Goal: Communication & Community: Answer question/provide support

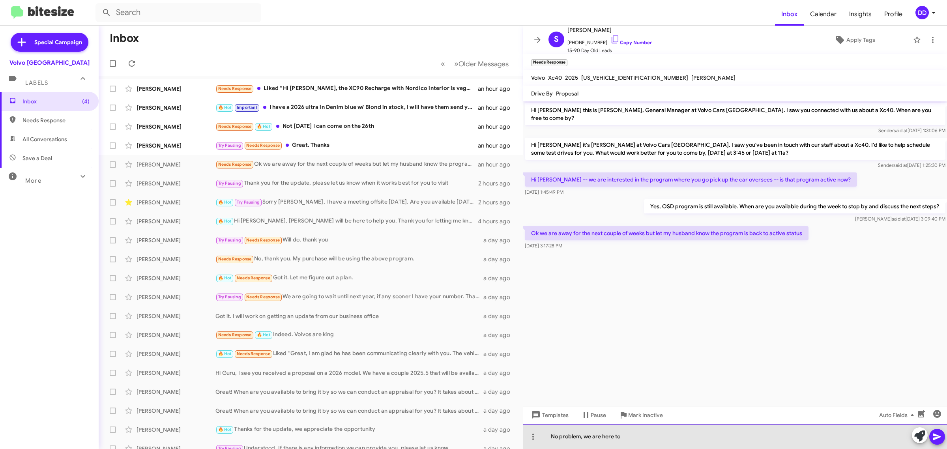
click at [681, 435] on div "No problem, we are here to" at bounding box center [735, 436] width 424 height 25
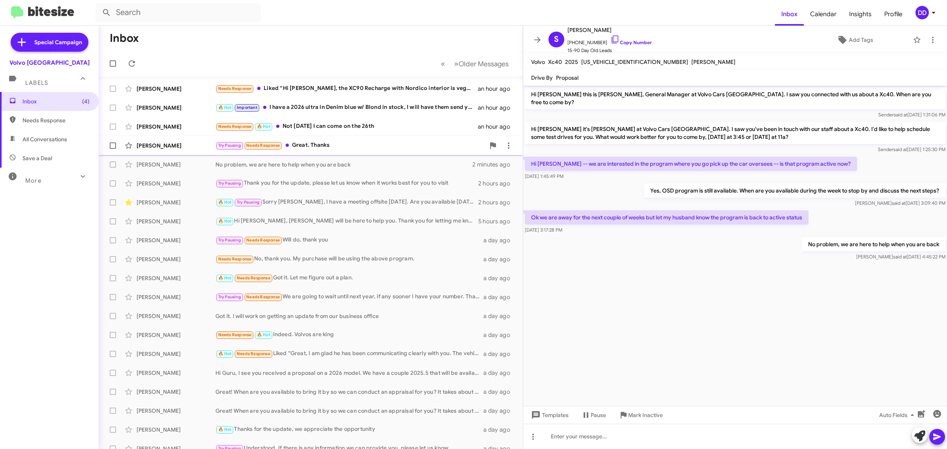
click at [344, 152] on div "[PERSON_NAME] Try Pausing Needs Response Great. Thanks an hour ago" at bounding box center [311, 146] width 412 height 16
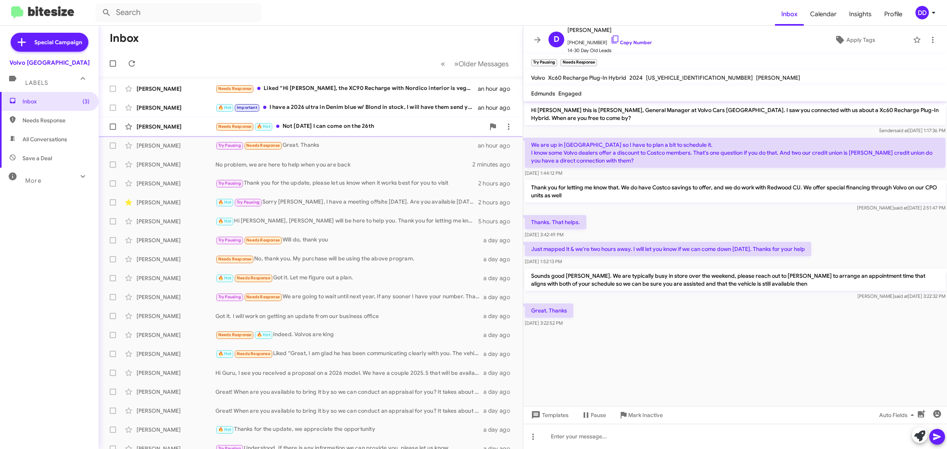
click at [348, 129] on div "Needs Response 🔥 Hot Not [DATE] I can come on the 26th" at bounding box center [351, 126] width 270 height 9
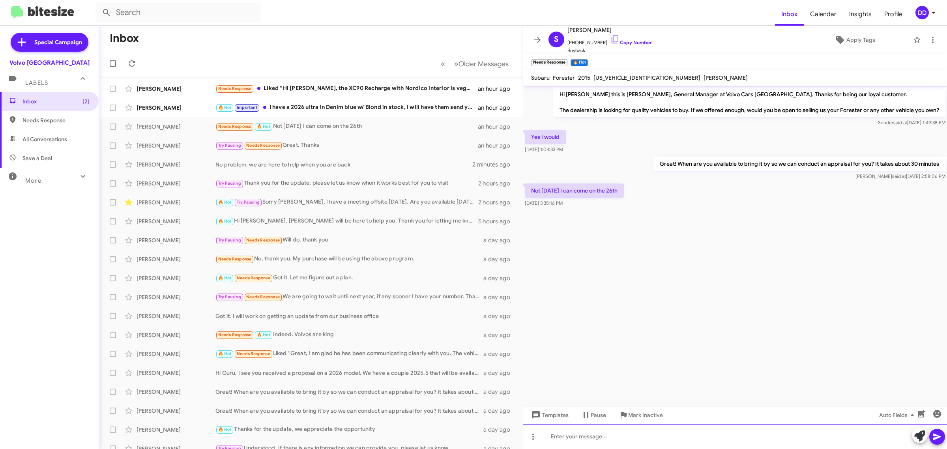
click at [721, 439] on div at bounding box center [735, 436] width 424 height 25
click at [719, 431] on div at bounding box center [735, 436] width 424 height 25
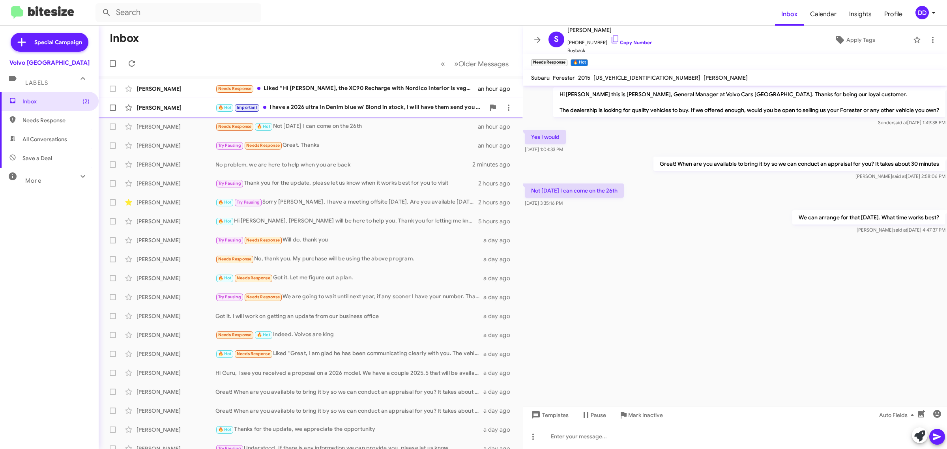
click at [324, 111] on div "🔥 Hot Important I have a 2026 ultra in Denim blue w/ Blond in stock, I will hav…" at bounding box center [351, 107] width 270 height 9
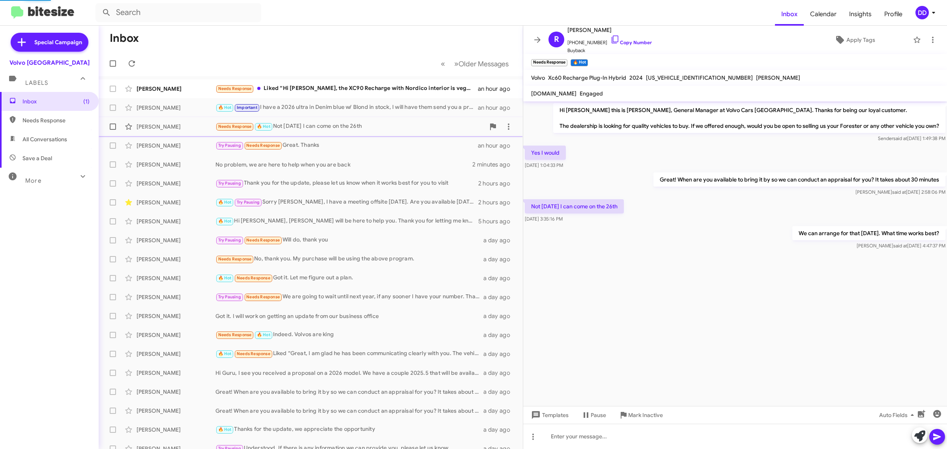
scroll to position [198, 0]
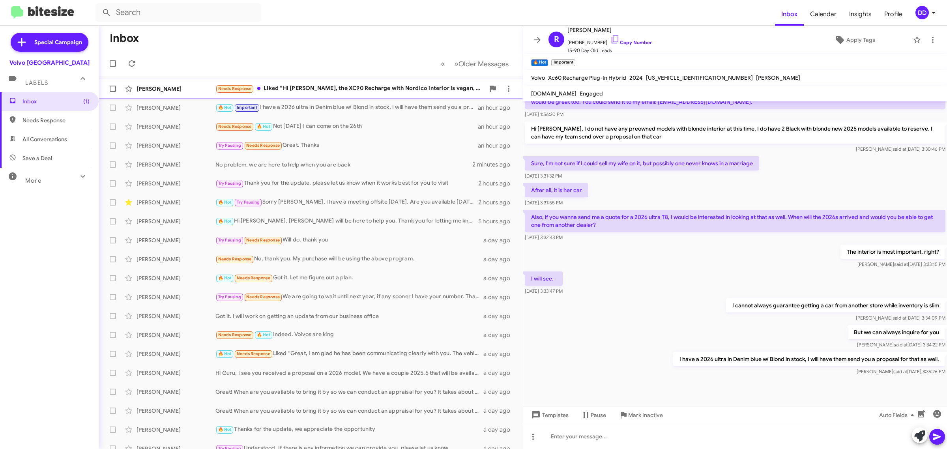
click at [335, 90] on div "Needs Response Liked “Hi [PERSON_NAME], the XC90 Recharge with Nordico interior…" at bounding box center [351, 88] width 270 height 9
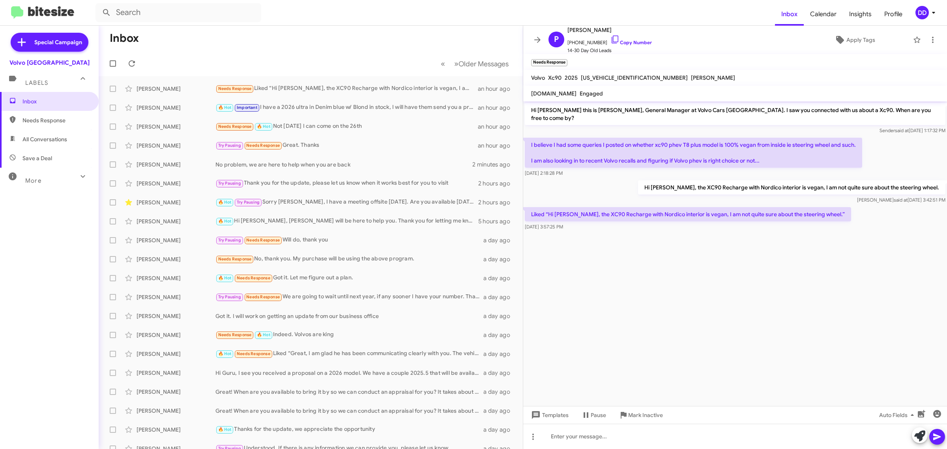
click at [325, 32] on mat-toolbar-row "Inbox" at bounding box center [311, 38] width 424 height 25
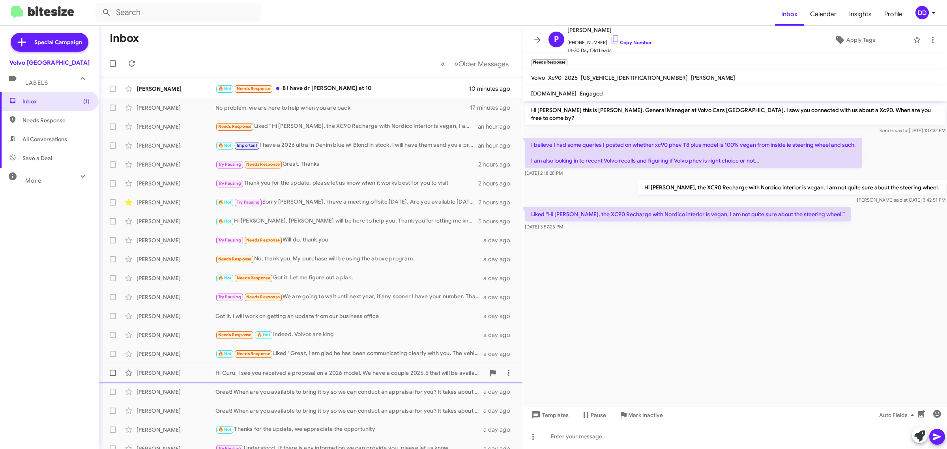
click at [279, 375] on div "Hi Guru, I see you received a proposal on a 2026 model. We have a couple 2025.5…" at bounding box center [351, 373] width 270 height 8
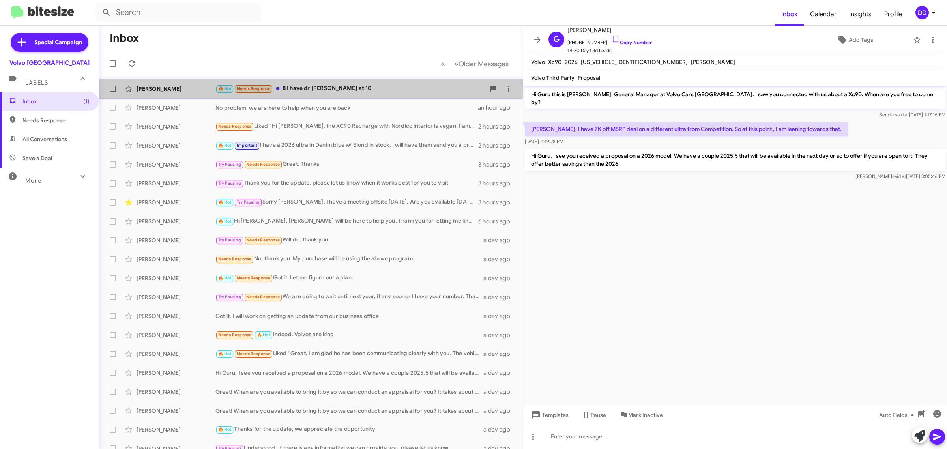
click at [374, 93] on div "🔥 Hot Needs Response 8 I have dr appt at 10" at bounding box center [351, 88] width 270 height 9
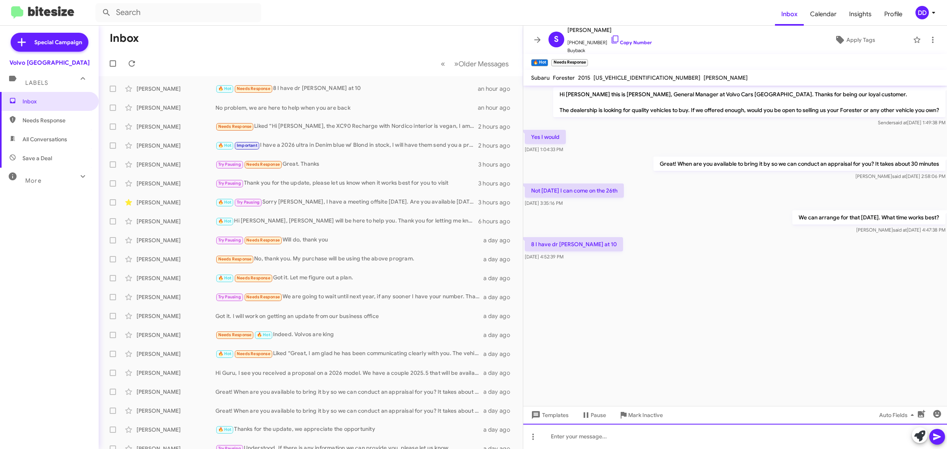
click at [643, 435] on div at bounding box center [735, 436] width 424 height 25
